Goal: Task Accomplishment & Management: Manage account settings

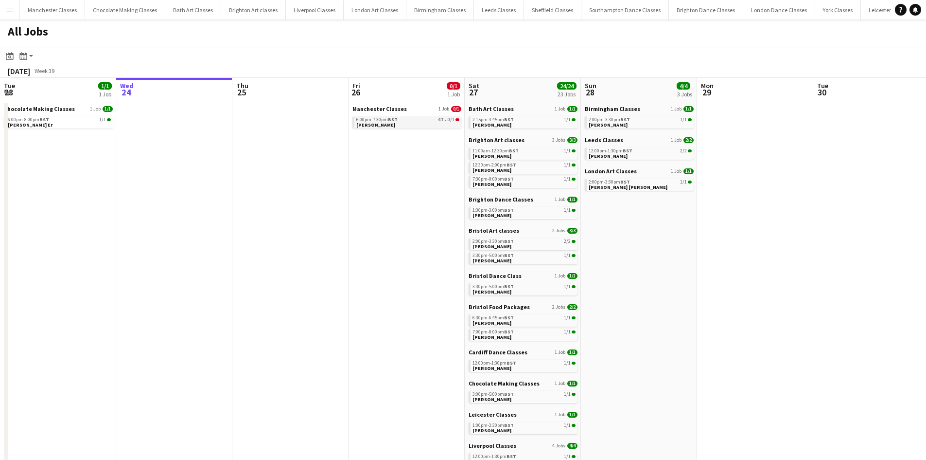
click at [382, 120] on span "6:00pm-7:30pm BST" at bounding box center [376, 119] width 41 height 5
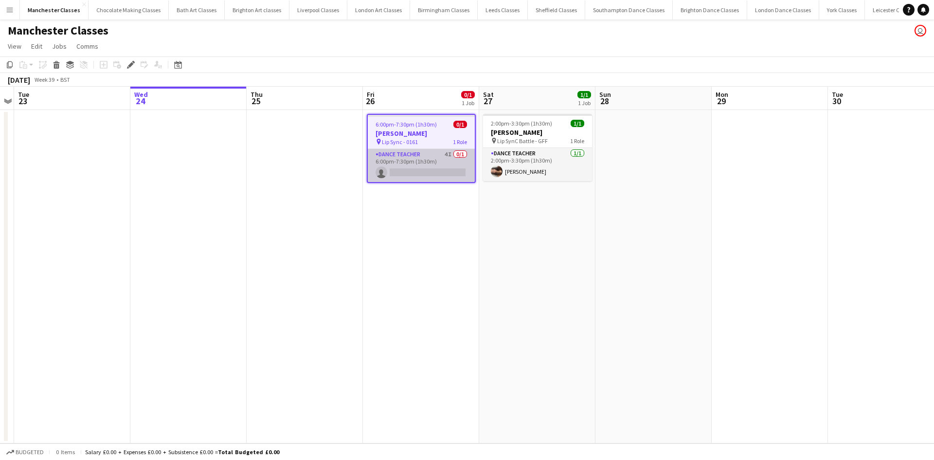
click at [410, 165] on app-card-role "Dance Teacher 4I 0/1 6:00pm-7:30pm (1h30m) single-neutral-actions" at bounding box center [421, 165] width 107 height 33
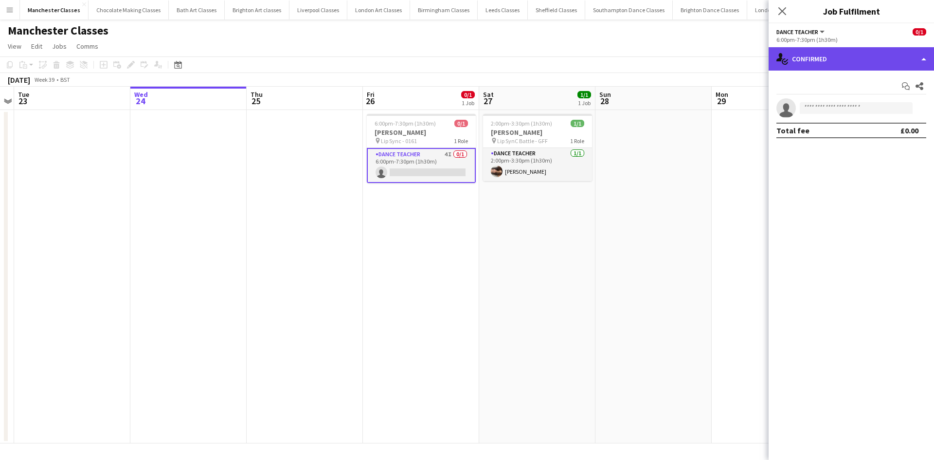
click at [848, 68] on div "single-neutral-actions-check-2 Confirmed" at bounding box center [850, 58] width 165 height 23
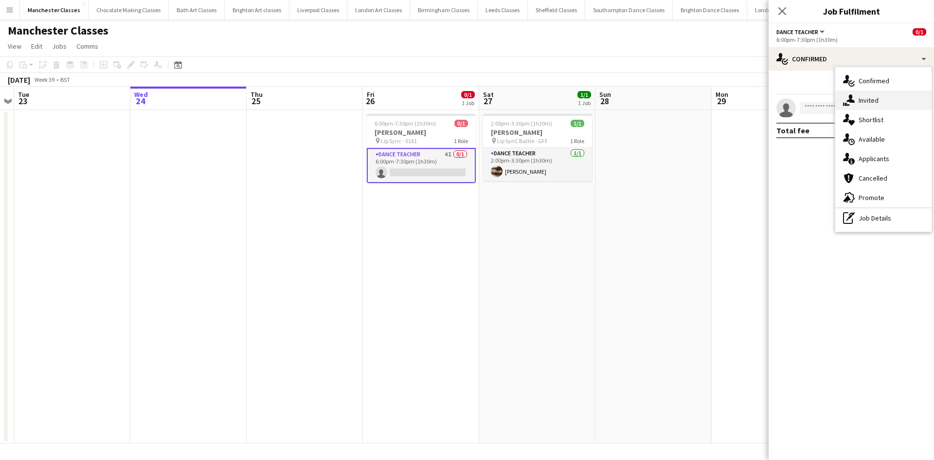
click at [889, 101] on div "single-neutral-actions-share-1 Invited" at bounding box center [883, 99] width 96 height 19
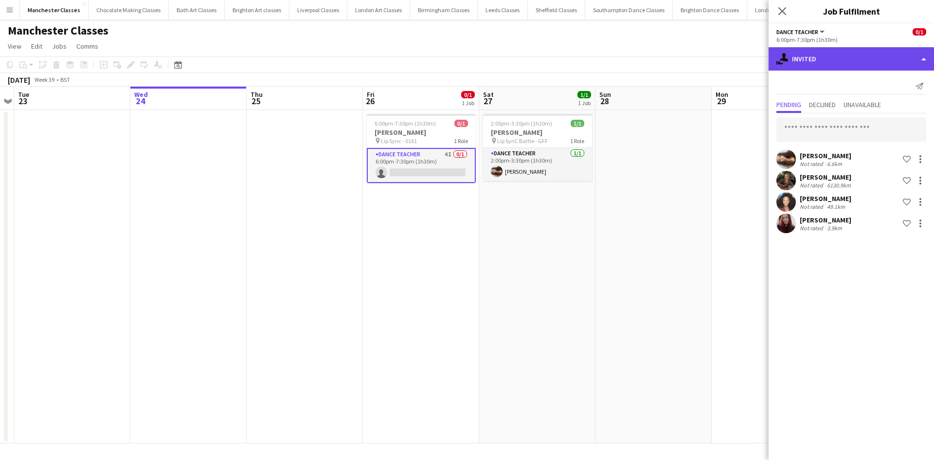
click at [835, 60] on div "single-neutral-actions-share-1 Invited" at bounding box center [850, 58] width 165 height 23
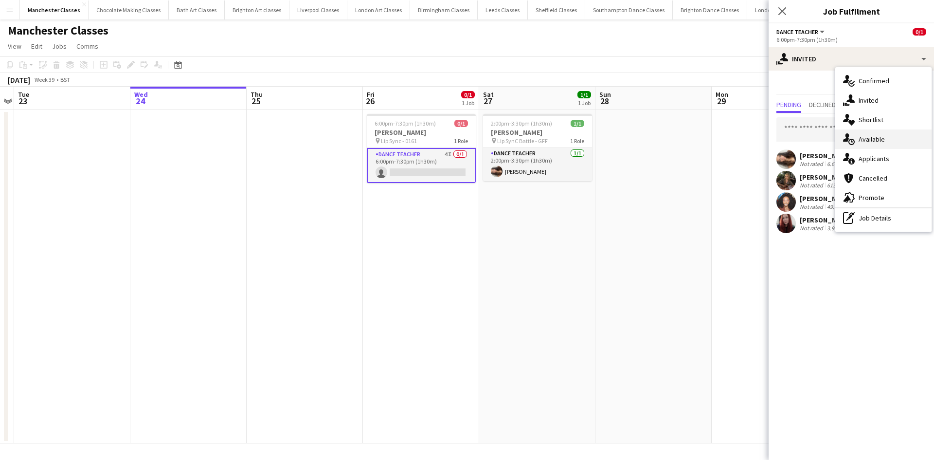
click at [887, 144] on div "single-neutral-actions-upload Available" at bounding box center [883, 138] width 96 height 19
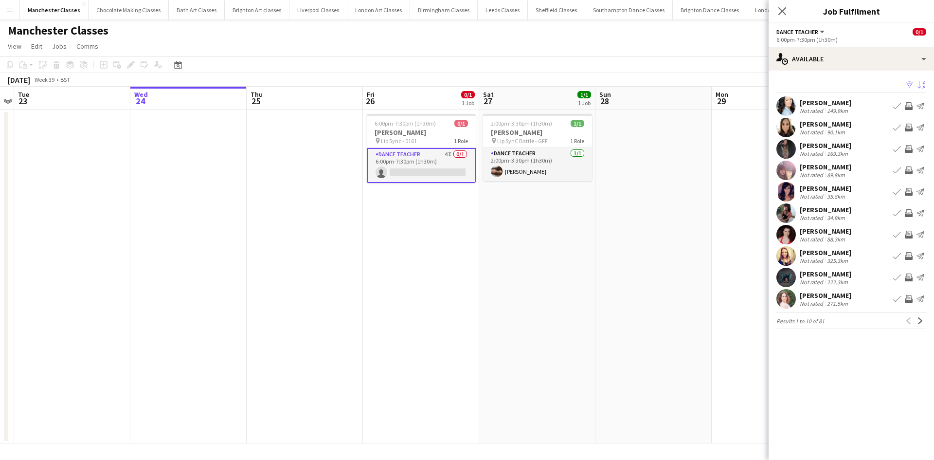
click at [921, 86] on app-icon "Sort asc" at bounding box center [921, 85] width 8 height 9
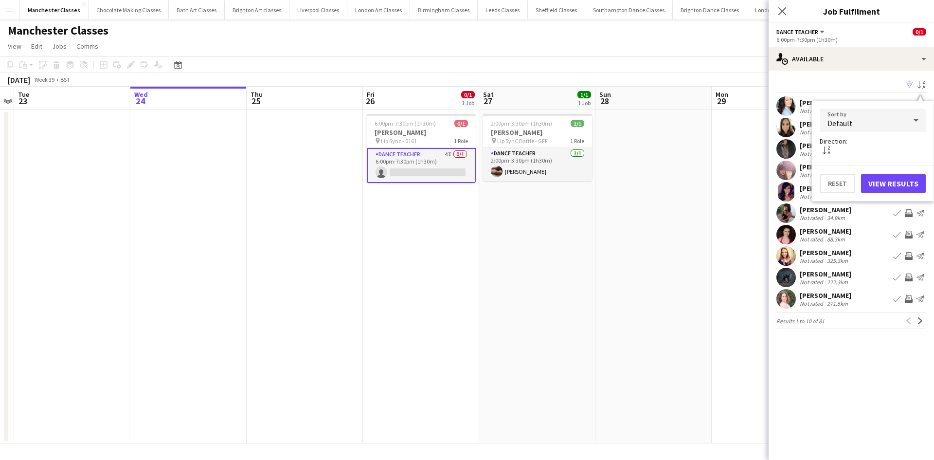
click at [872, 116] on div "Default" at bounding box center [862, 119] width 87 height 23
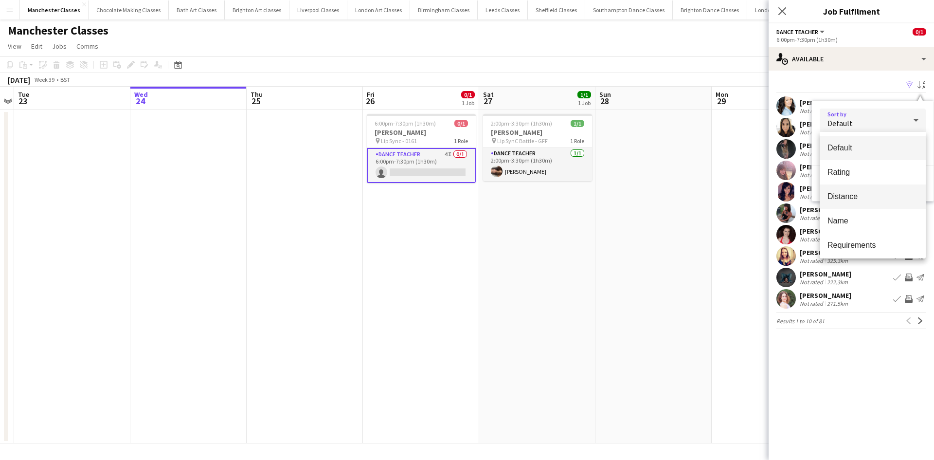
click at [863, 198] on span "Distance" at bounding box center [872, 196] width 90 height 9
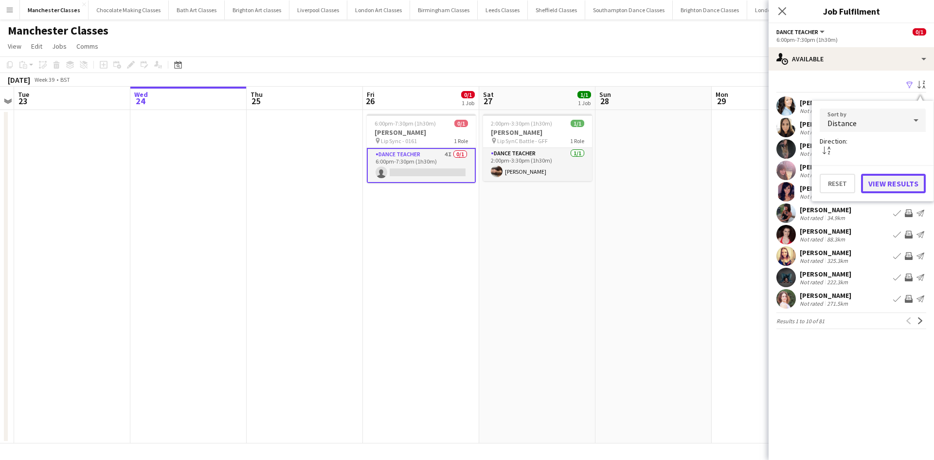
click at [896, 191] on button "View Results" at bounding box center [893, 183] width 65 height 19
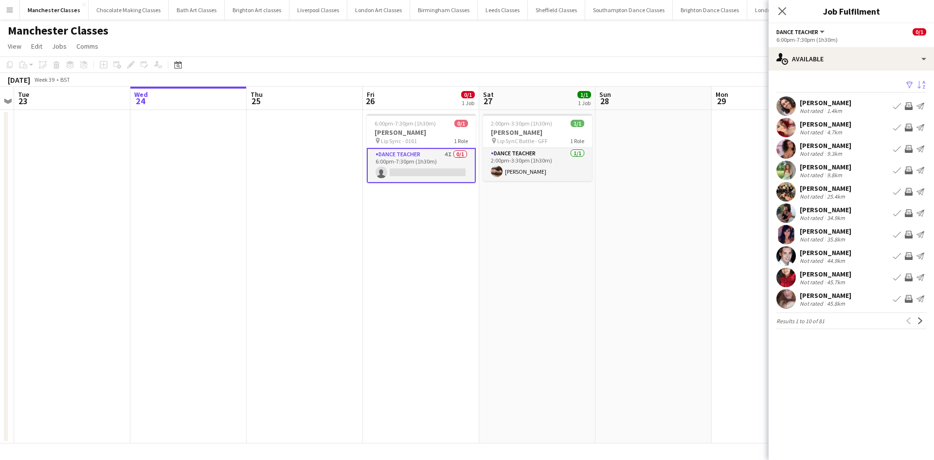
click at [912, 106] on app-icon "Invite crew" at bounding box center [909, 106] width 8 height 8
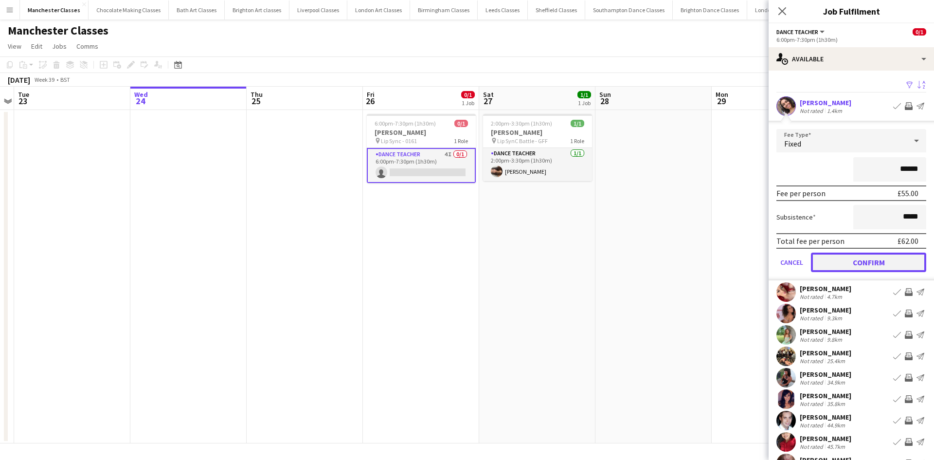
click at [870, 258] on button "Confirm" at bounding box center [868, 261] width 115 height 19
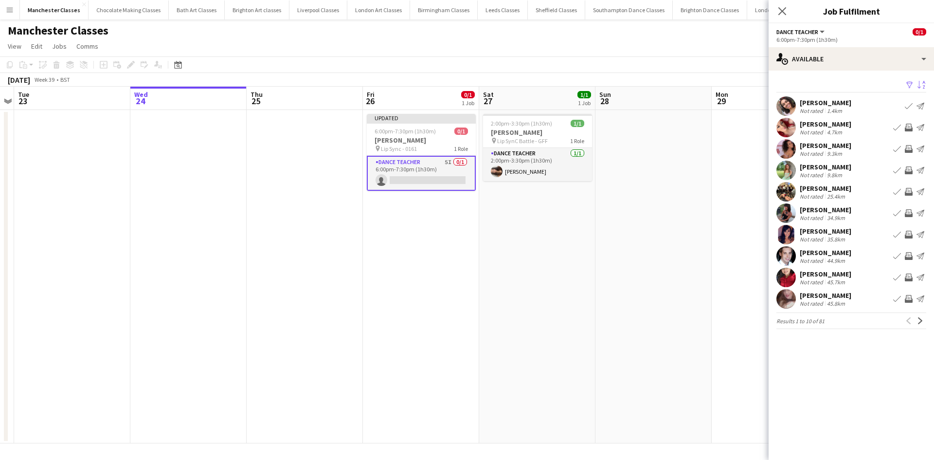
click at [912, 124] on button "Invite crew" at bounding box center [909, 128] width 12 height 12
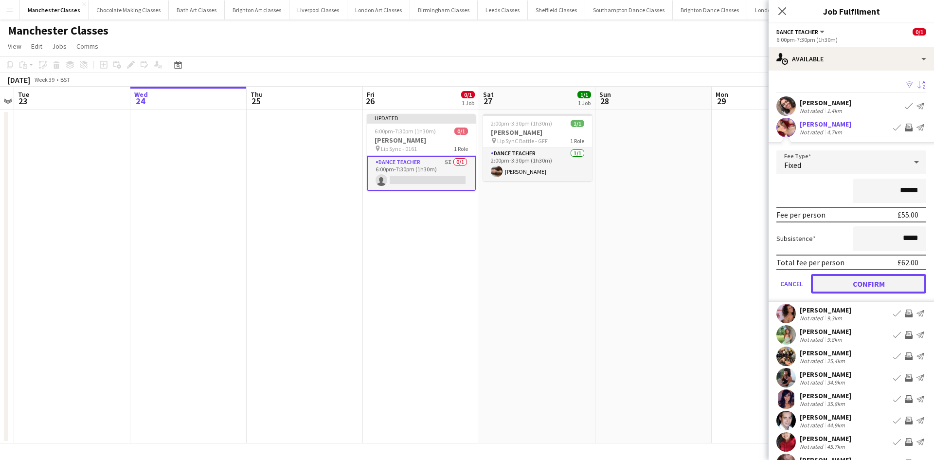
click at [852, 290] on button "Confirm" at bounding box center [868, 283] width 115 height 19
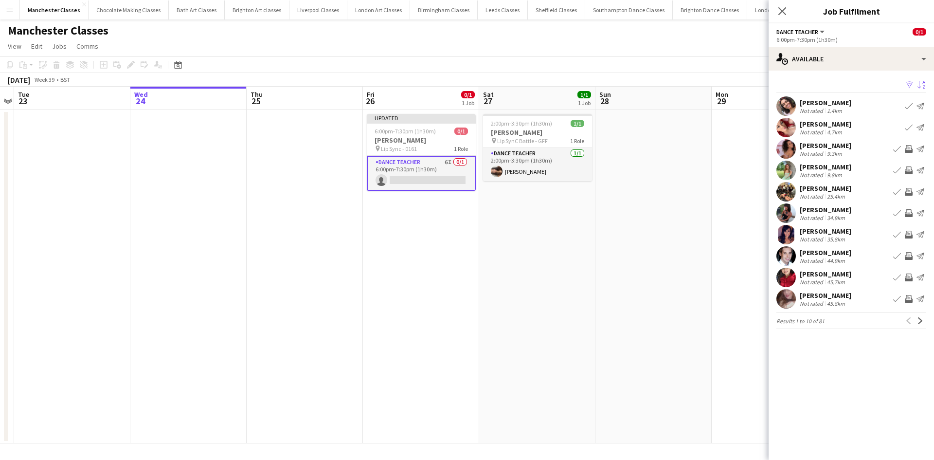
click at [911, 236] on app-icon "Invite crew" at bounding box center [909, 235] width 8 height 8
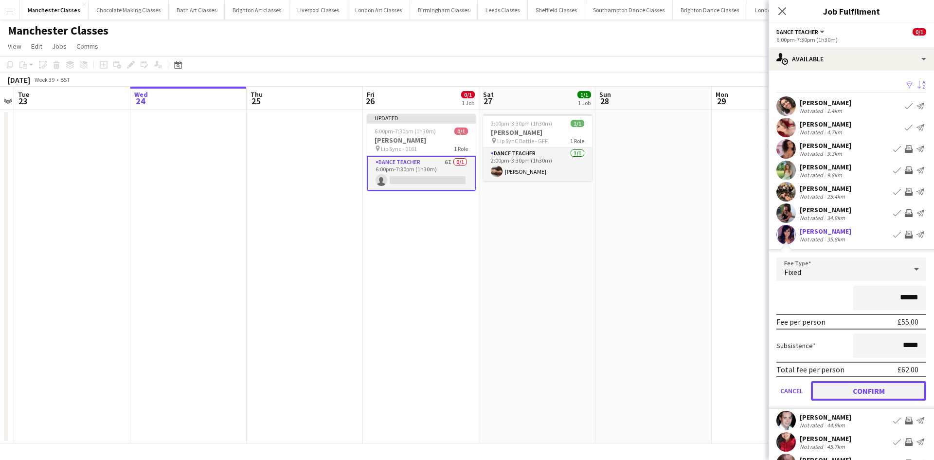
click at [881, 391] on button "Confirm" at bounding box center [868, 390] width 115 height 19
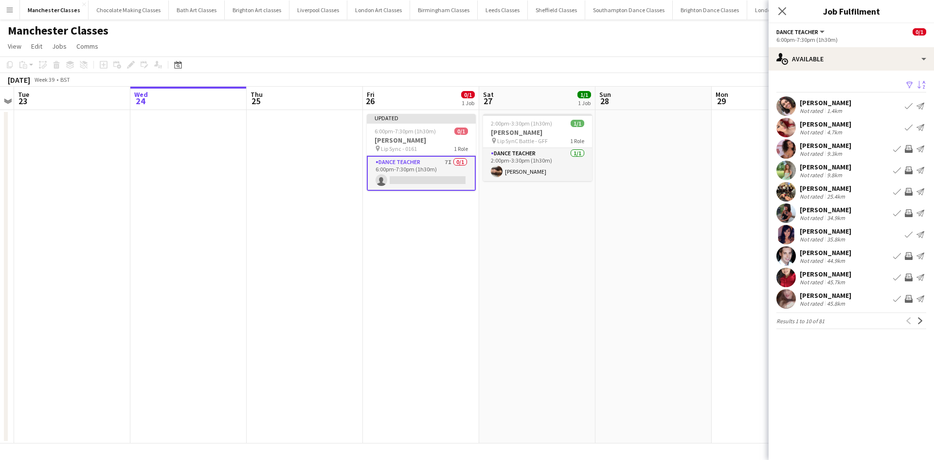
click at [905, 276] on app-icon "Invite crew" at bounding box center [909, 277] width 8 height 8
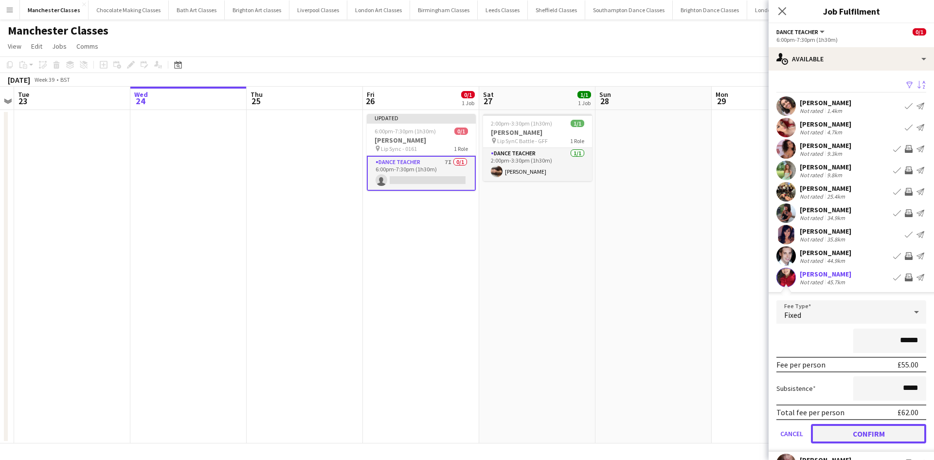
click at [848, 427] on button "Confirm" at bounding box center [868, 433] width 115 height 19
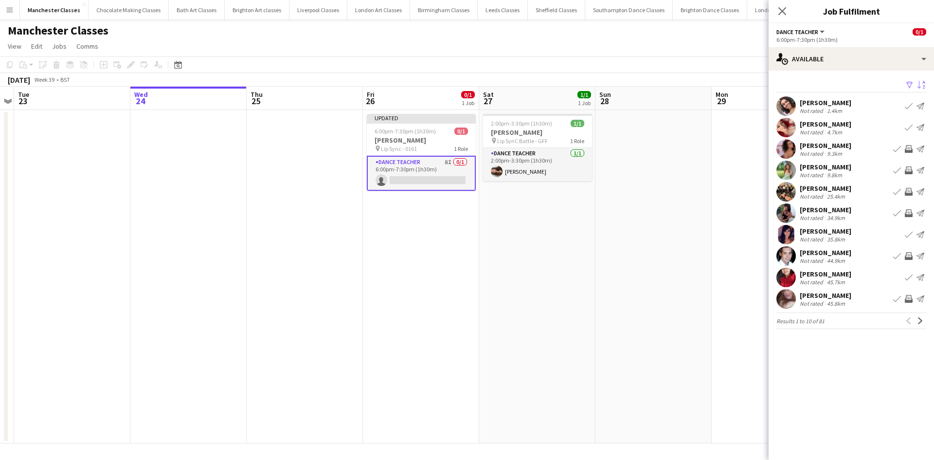
click at [456, 244] on app-date-cell "Updated 6:00pm-7:30pm (1h30m) 0/1 Ellie Birch pin Lip Sync - 0161 1 Role Dance …" at bounding box center [421, 276] width 116 height 333
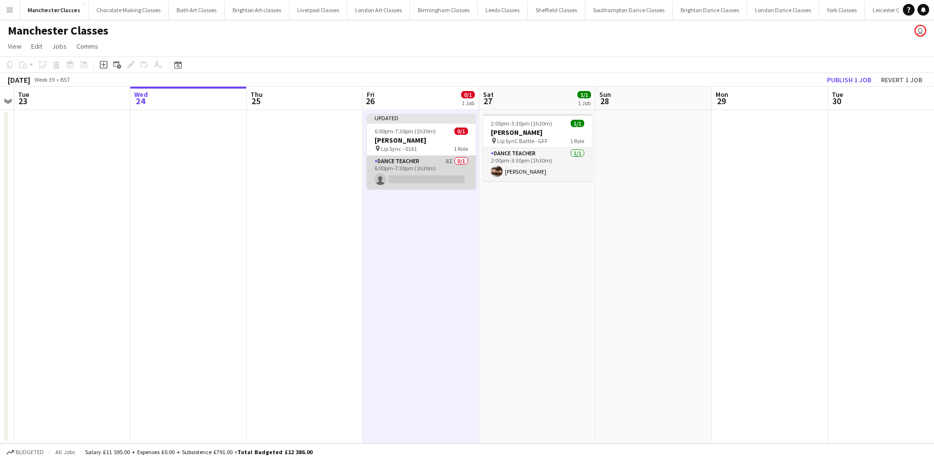
click at [445, 172] on app-card-role "Dance Teacher 8I 0/1 6:00pm-7:30pm (1h30m) single-neutral-actions" at bounding box center [421, 172] width 109 height 33
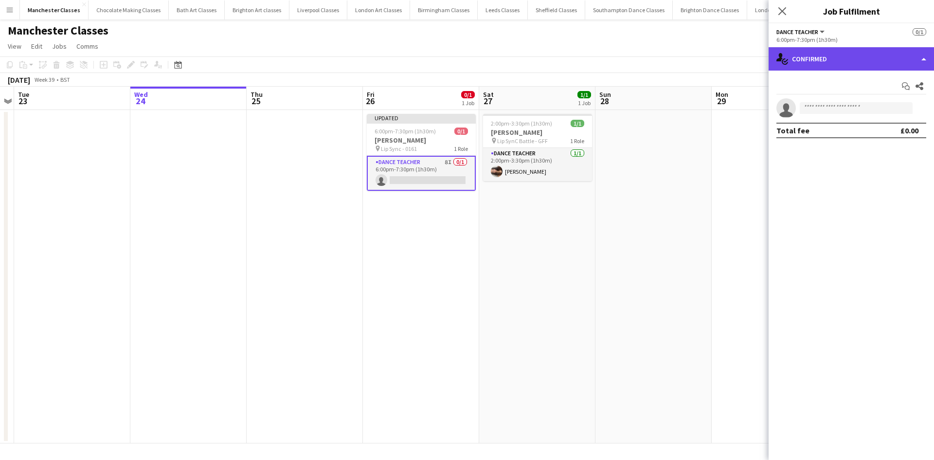
click at [857, 54] on div "single-neutral-actions-check-2 Confirmed" at bounding box center [850, 58] width 165 height 23
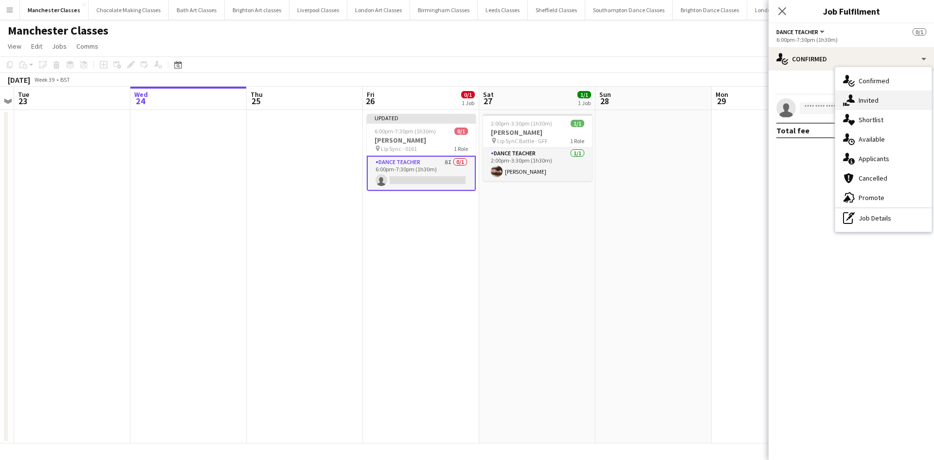
click at [869, 108] on div "single-neutral-actions-share-1 Invited" at bounding box center [883, 99] width 96 height 19
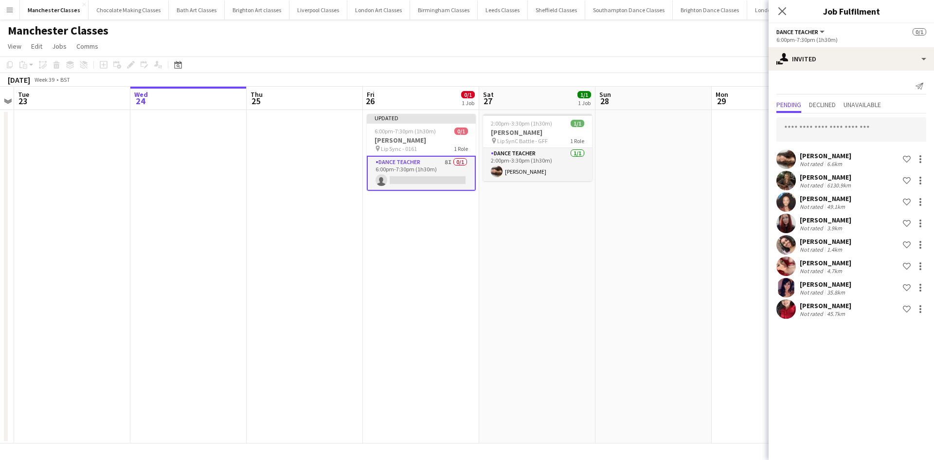
click at [651, 227] on app-date-cell at bounding box center [653, 276] width 116 height 333
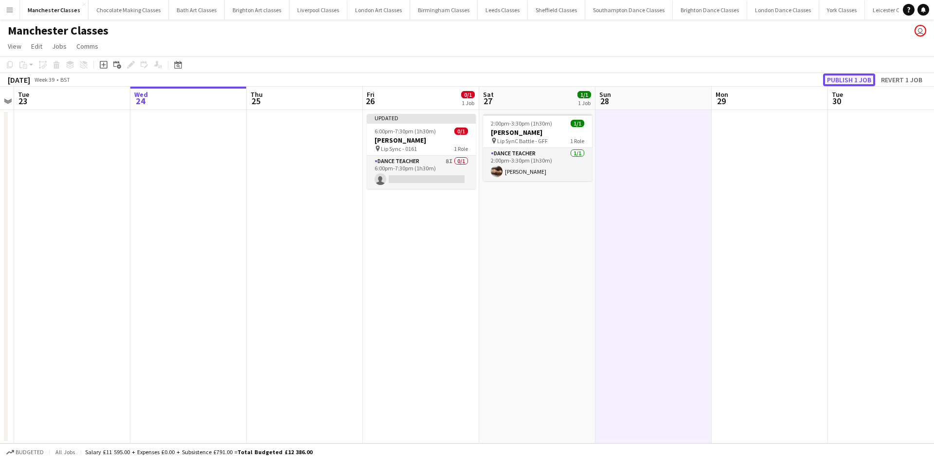
click at [852, 84] on button "Publish 1 job" at bounding box center [849, 79] width 52 height 13
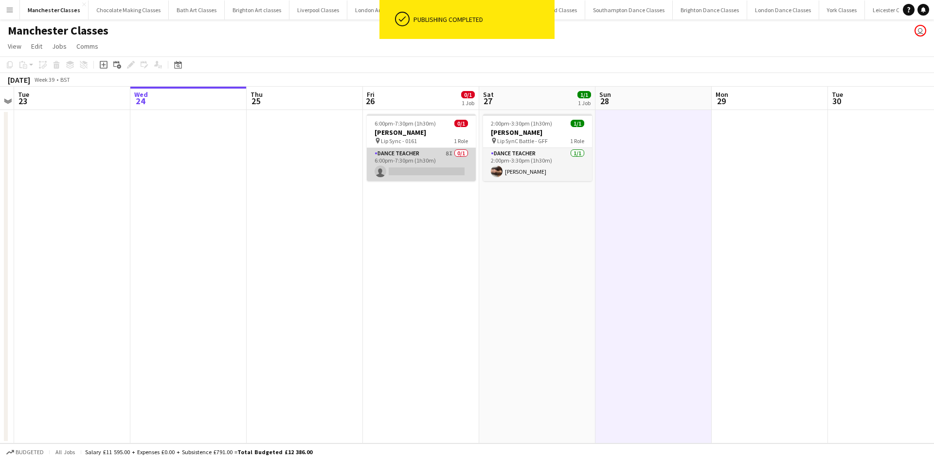
click at [416, 164] on app-card-role "Dance Teacher 8I 0/1 6:00pm-7:30pm (1h30m) single-neutral-actions" at bounding box center [421, 164] width 109 height 33
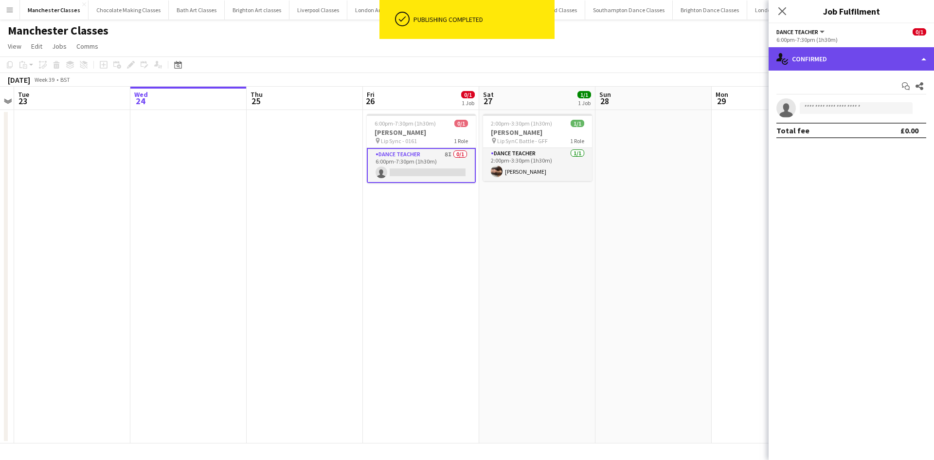
click at [828, 53] on div "single-neutral-actions-check-2 Confirmed" at bounding box center [850, 58] width 165 height 23
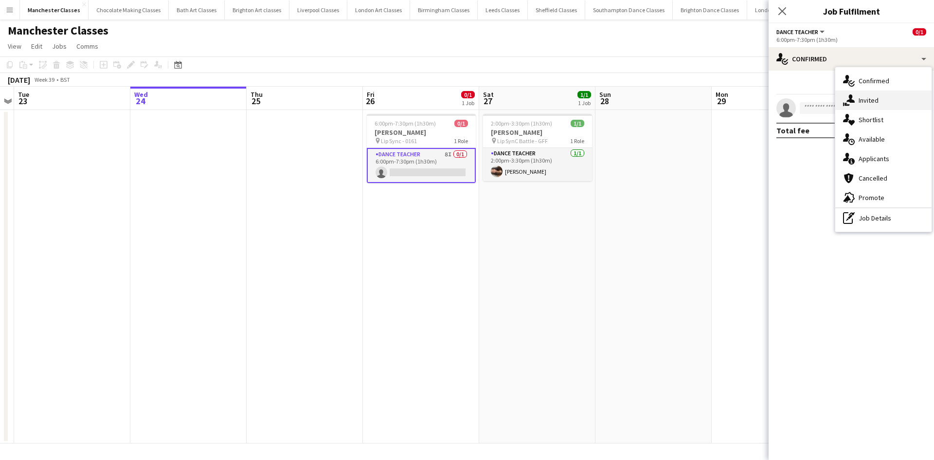
click at [867, 97] on span "Invited" at bounding box center [868, 100] width 20 height 9
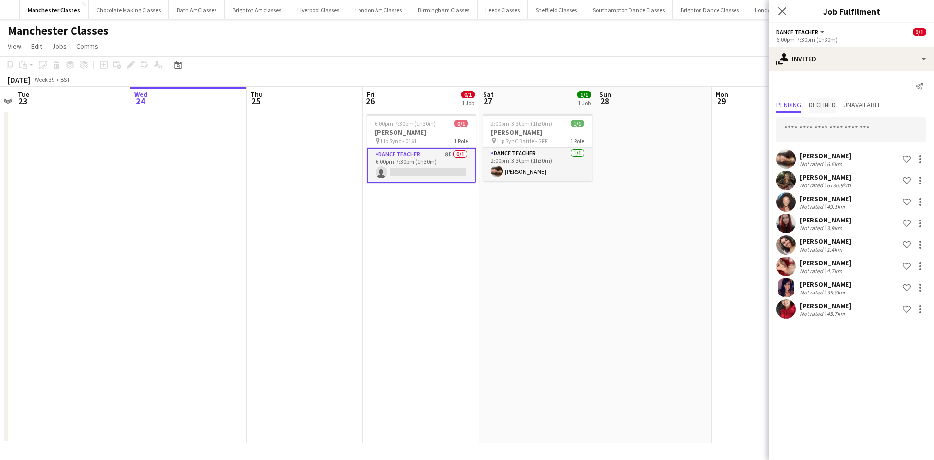
click at [833, 108] on span "Declined" at bounding box center [822, 104] width 27 height 7
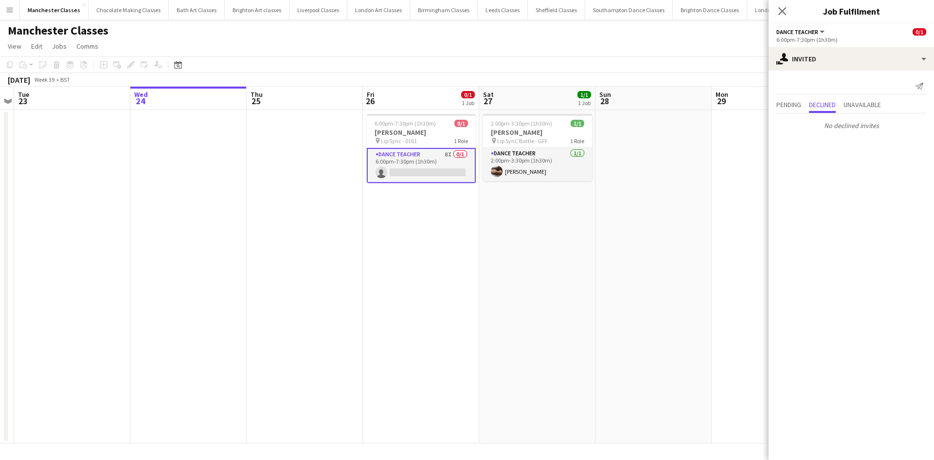
click at [766, 103] on app-board-header-date "Mon 29" at bounding box center [769, 98] width 116 height 23
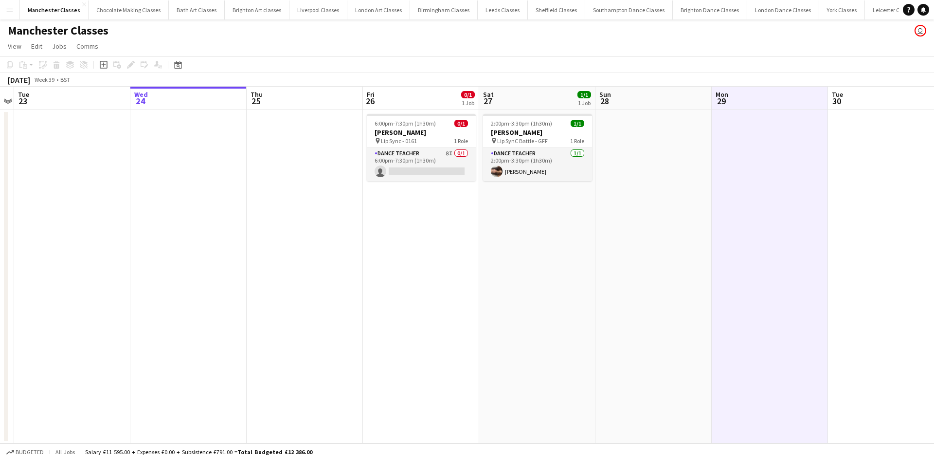
click at [800, 103] on app-board-header-date "Mon 29" at bounding box center [769, 98] width 116 height 23
